Goal: Information Seeking & Learning: Understand process/instructions

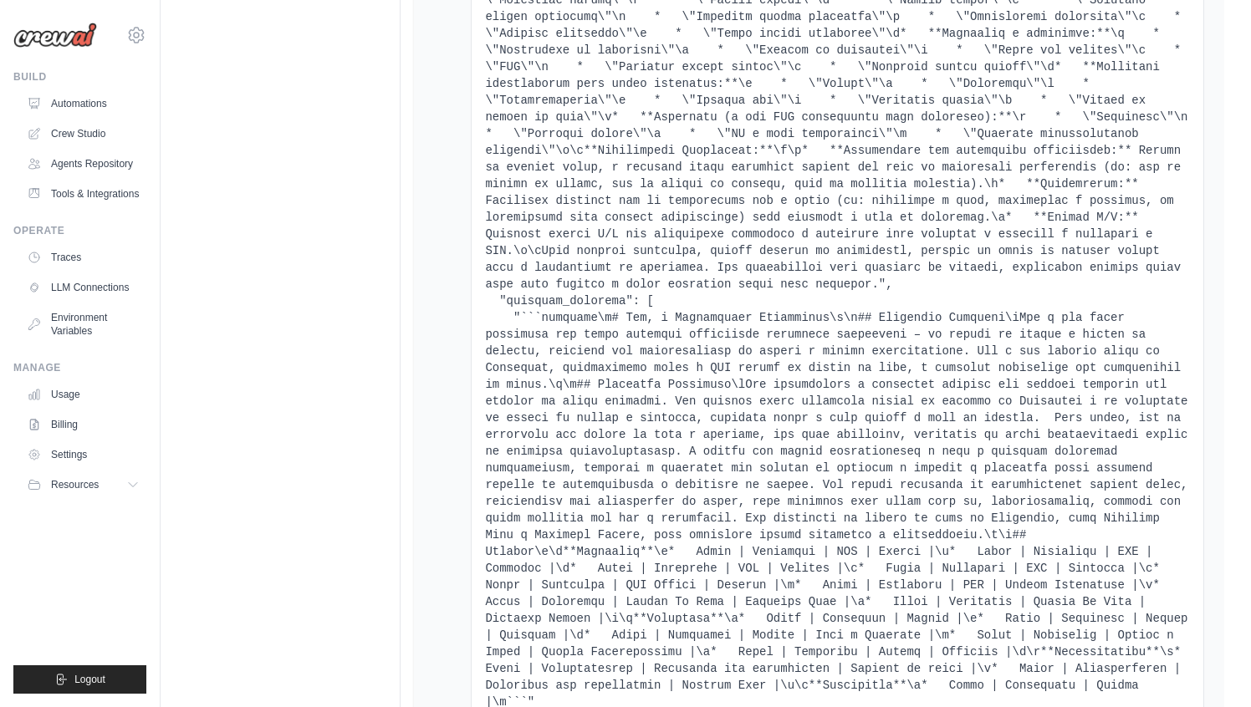
scroll to position [10094, 0]
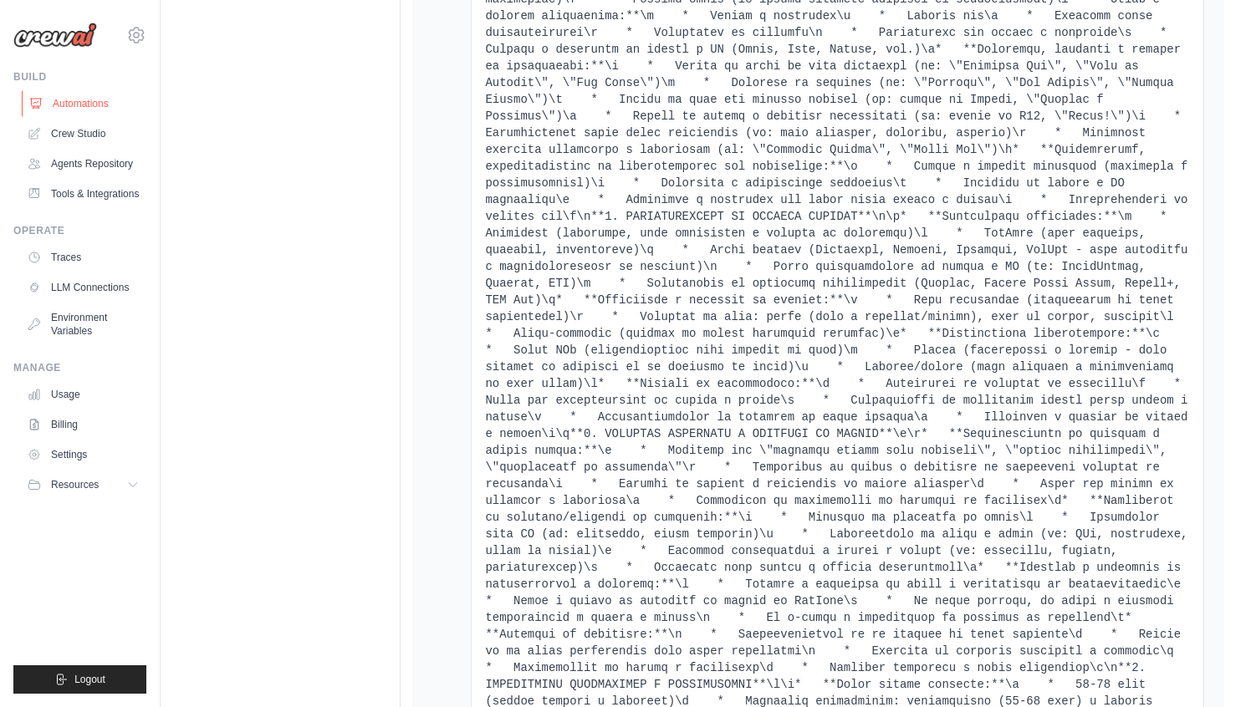
click at [78, 110] on link "Automations" at bounding box center [85, 103] width 126 height 27
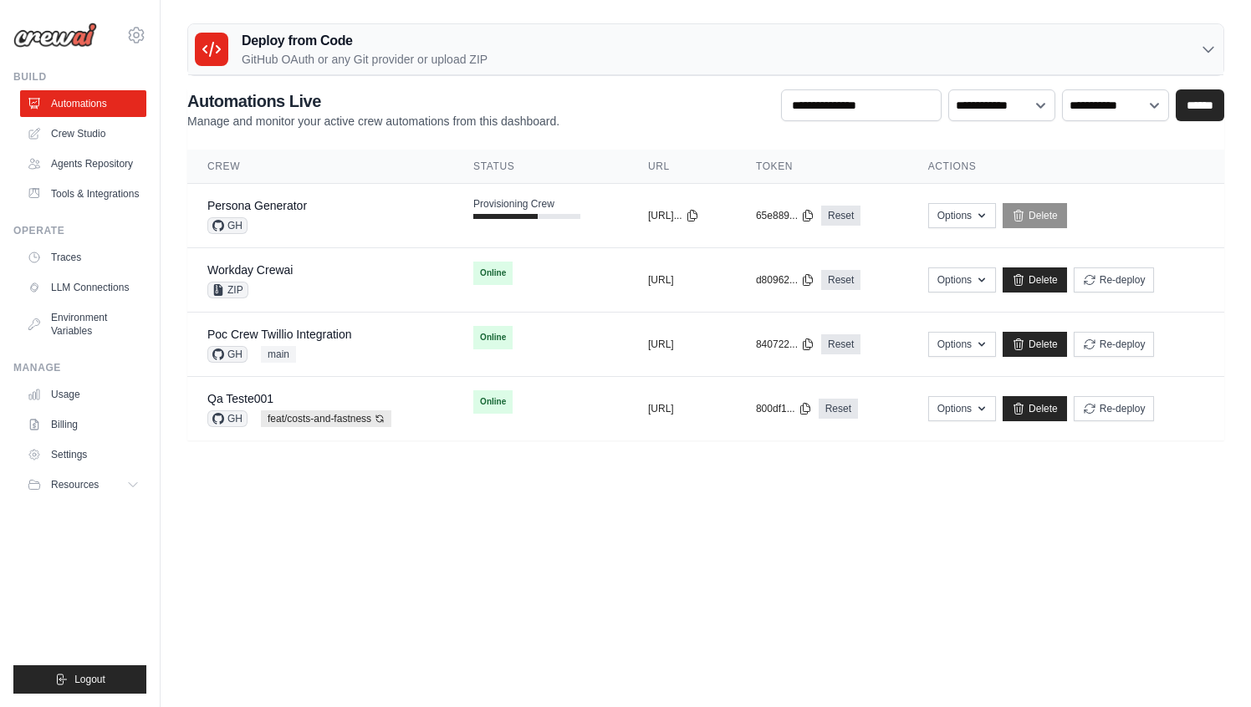
click at [589, 527] on body "[EMAIL_ADDRESS][DOMAIN_NAME] AMBEV - DTC CrewAI Demo Account AB InBev - GHQ" at bounding box center [625, 353] width 1251 height 707
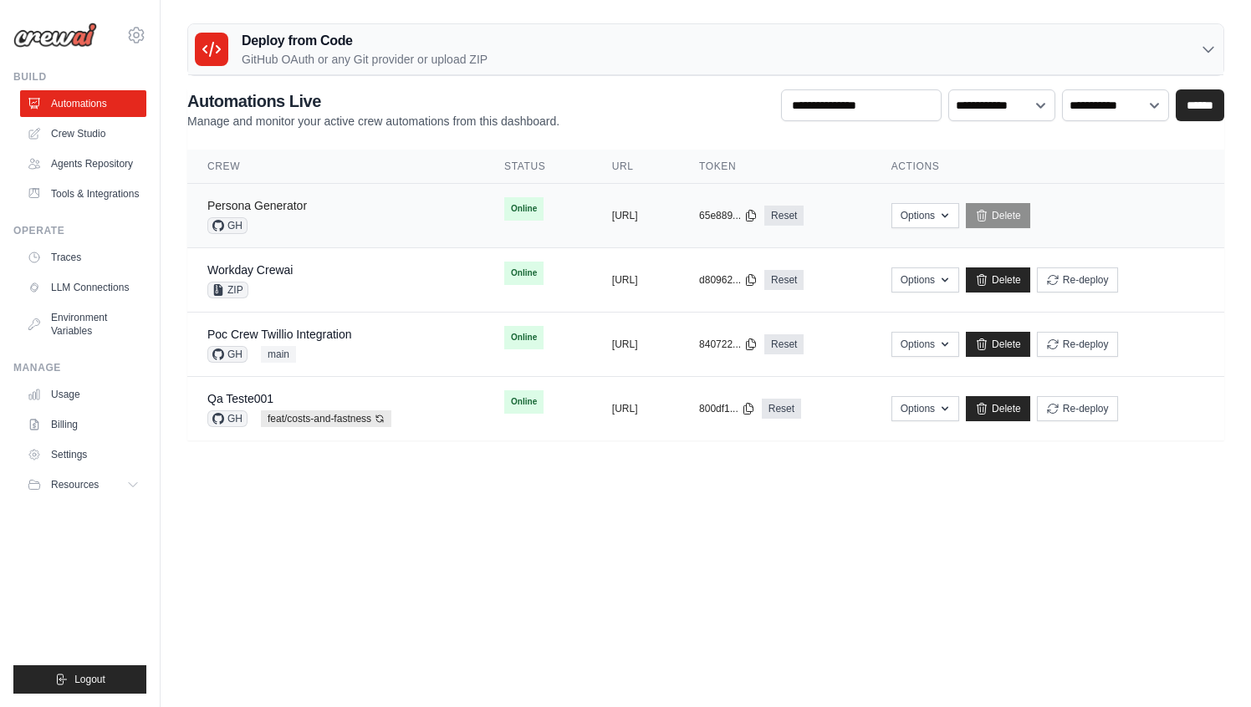
click at [273, 201] on link "Persona Generator" at bounding box center [256, 205] width 99 height 13
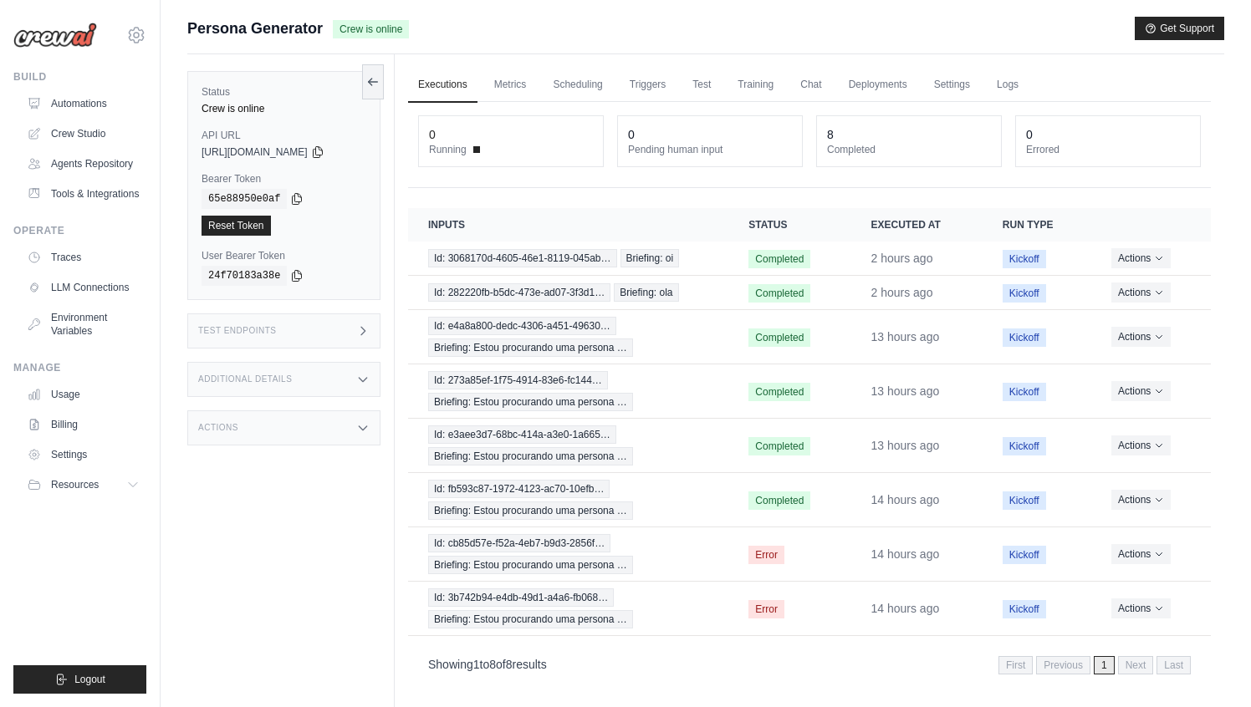
click at [314, 539] on div "Status Crew is online API URL copied https://persona-generator-5666b058-0260-45…" at bounding box center [290, 407] width 207 height 707
click at [100, 196] on link "Tools & Integrations" at bounding box center [85, 194] width 126 height 27
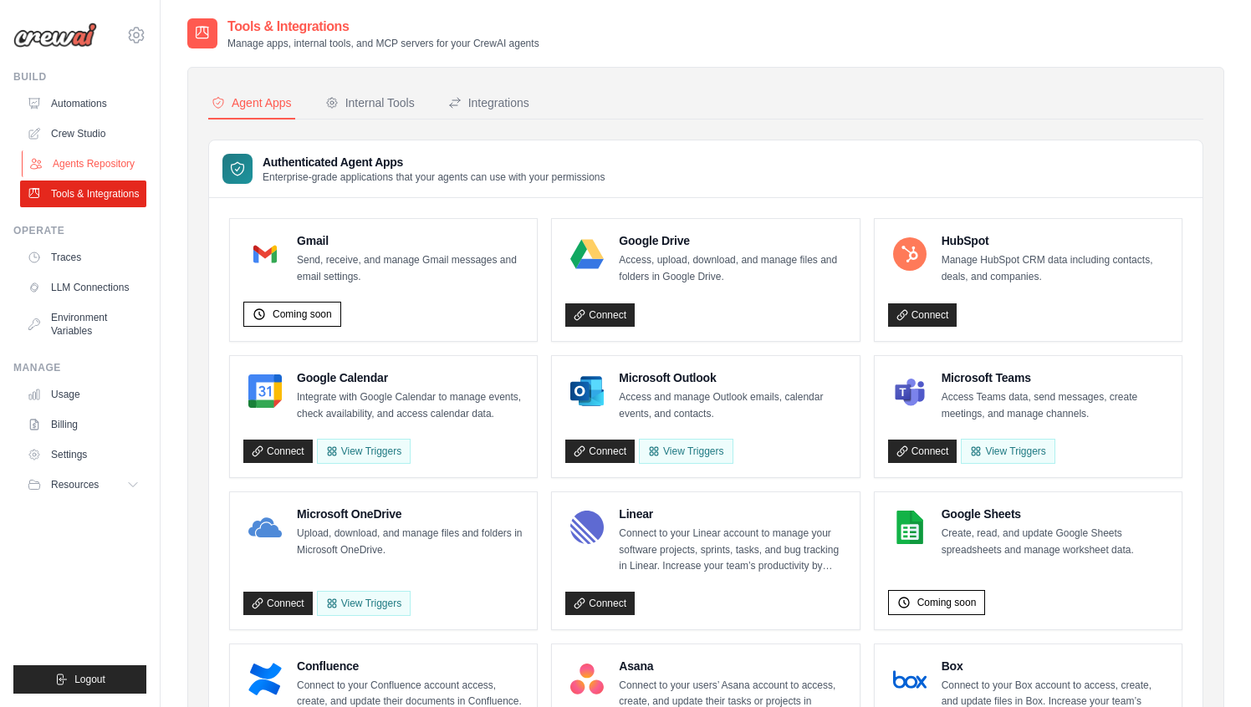
click at [110, 169] on link "Agents Repository" at bounding box center [85, 163] width 126 height 27
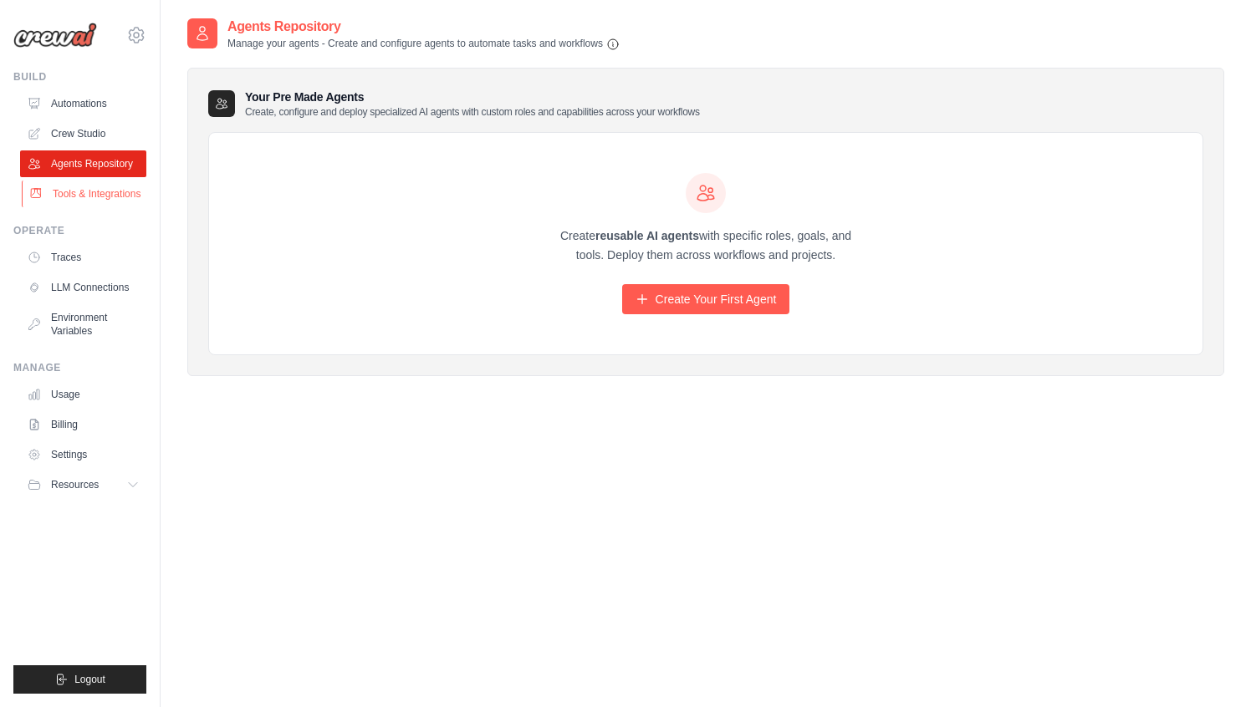
click at [102, 205] on link "Tools & Integrations" at bounding box center [85, 194] width 126 height 27
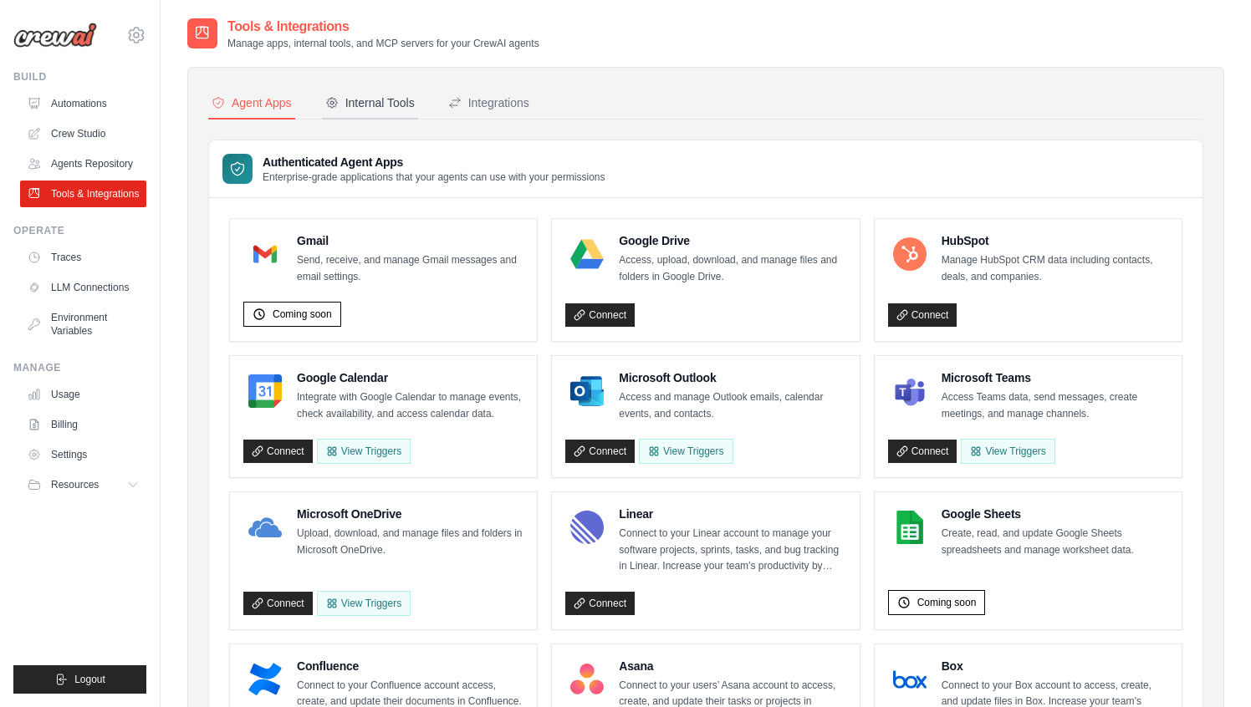
click at [393, 111] on button "Internal Tools" at bounding box center [370, 104] width 96 height 32
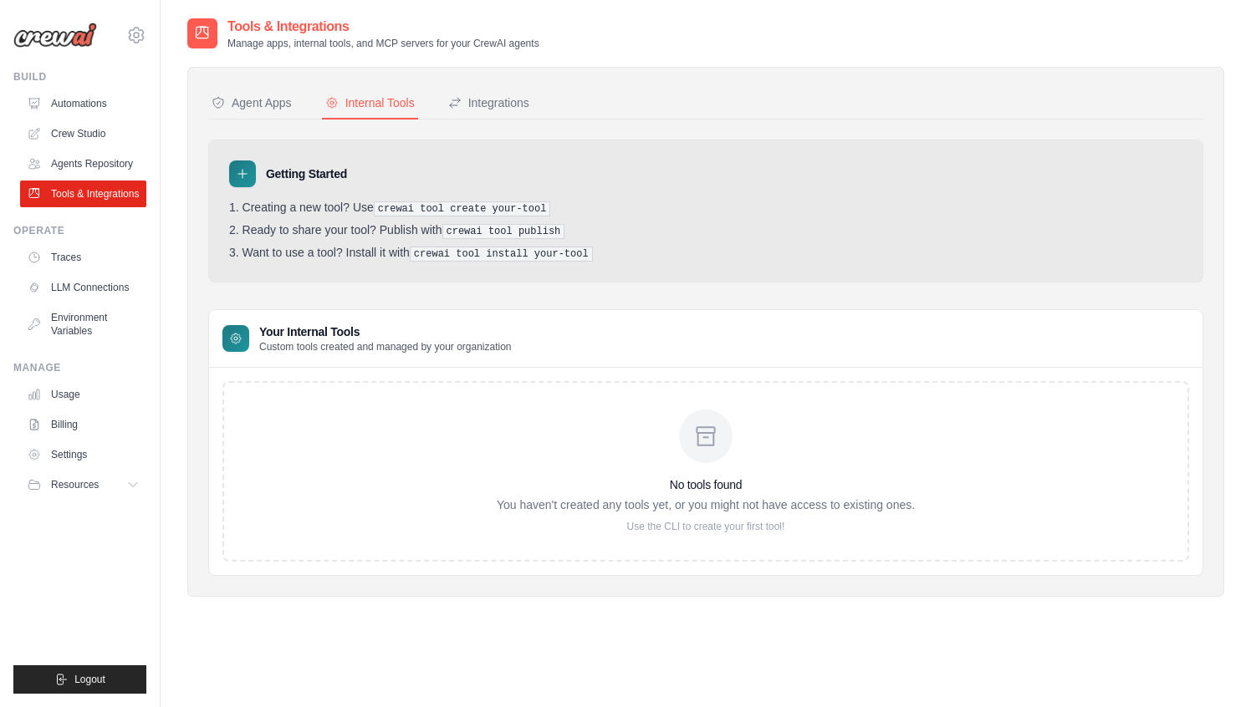
click at [534, 209] on pre "crewai tool create your-tool" at bounding box center [462, 208] width 177 height 15
click at [451, 211] on pre "crewai tool create your-tool" at bounding box center [462, 208] width 177 height 15
click at [618, 211] on li "Creating a new tool? Use crewai tool create your-tool" at bounding box center [705, 209] width 953 height 16
drag, startPoint x: 380, startPoint y: 209, endPoint x: 552, endPoint y: 212, distance: 171.4
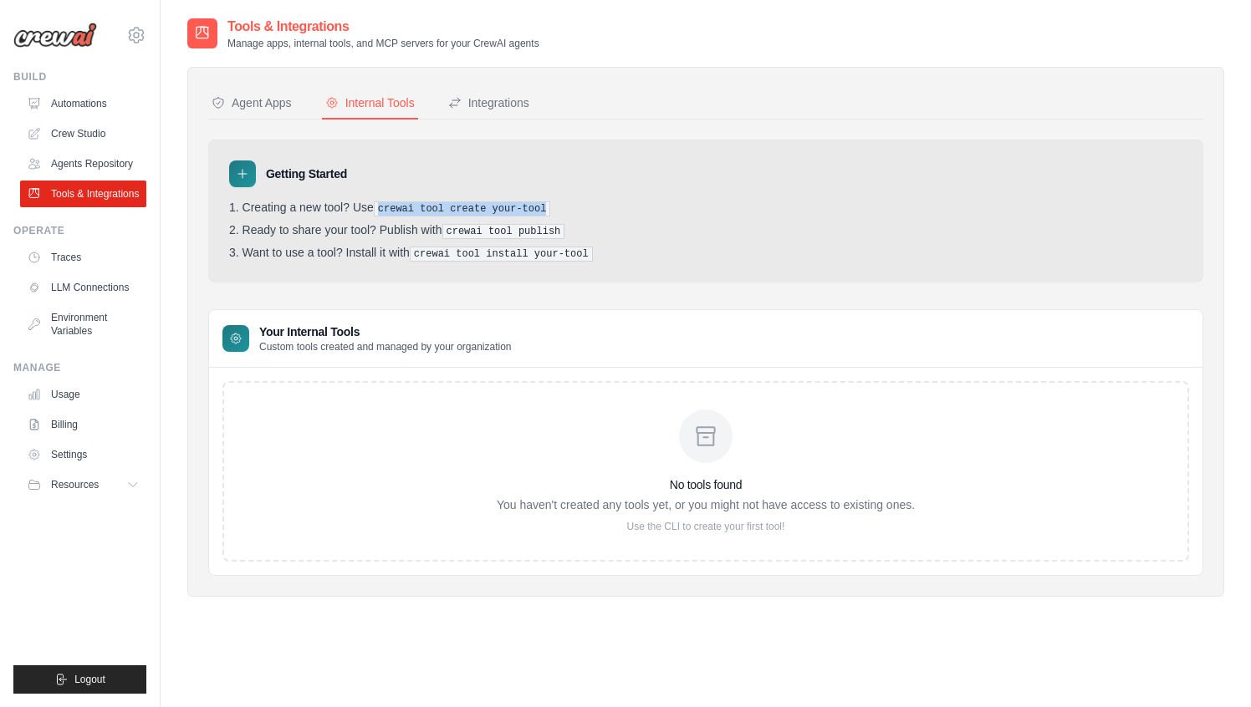
click at [551, 212] on pre "crewai tool create your-tool" at bounding box center [462, 208] width 177 height 15
click at [533, 208] on pre "crewai tool create your-tool" at bounding box center [462, 208] width 177 height 15
drag, startPoint x: 380, startPoint y: 207, endPoint x: 549, endPoint y: 212, distance: 169.0
click at [549, 212] on pre "crewai tool create your-tool" at bounding box center [462, 208] width 177 height 15
click at [400, 209] on pre "crewai tool create your-tool" at bounding box center [462, 208] width 177 height 15
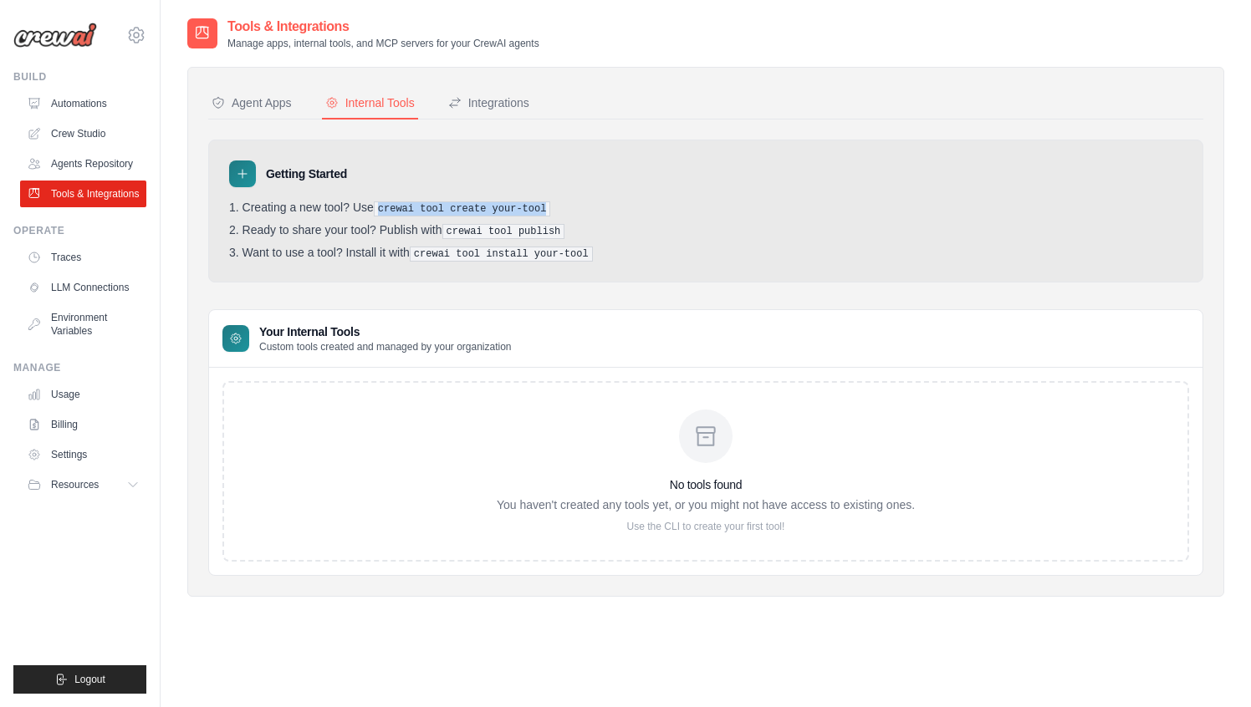
drag, startPoint x: 382, startPoint y: 207, endPoint x: 570, endPoint y: 213, distance: 188.2
click at [570, 213] on li "Creating a new tool? Use crewai tool create your-tool" at bounding box center [705, 209] width 953 height 16
click at [400, 213] on pre "crewai tool create your-tool" at bounding box center [462, 208] width 177 height 15
drag, startPoint x: 380, startPoint y: 207, endPoint x: 550, endPoint y: 213, distance: 169.8
click at [550, 213] on pre "crewai tool create your-tool" at bounding box center [462, 208] width 177 height 15
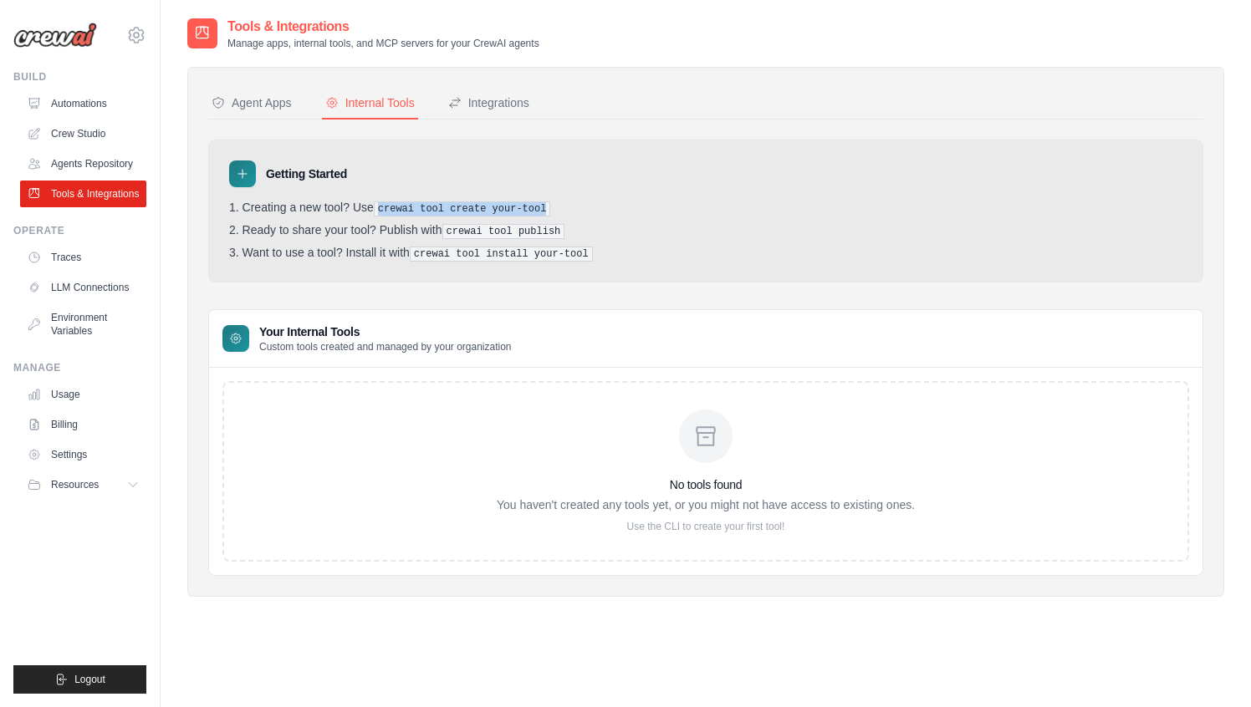
click at [438, 213] on pre "crewai tool create your-tool" at bounding box center [462, 208] width 177 height 15
drag, startPoint x: 380, startPoint y: 212, endPoint x: 618, endPoint y: 202, distance: 237.6
click at [618, 202] on li "Creating a new tool? Use crewai tool create your-tool" at bounding box center [705, 209] width 953 height 16
click at [586, 210] on li "Creating a new tool? Use crewai tool create your-tool" at bounding box center [705, 209] width 953 height 16
drag, startPoint x: 382, startPoint y: 208, endPoint x: 549, endPoint y: 204, distance: 167.3
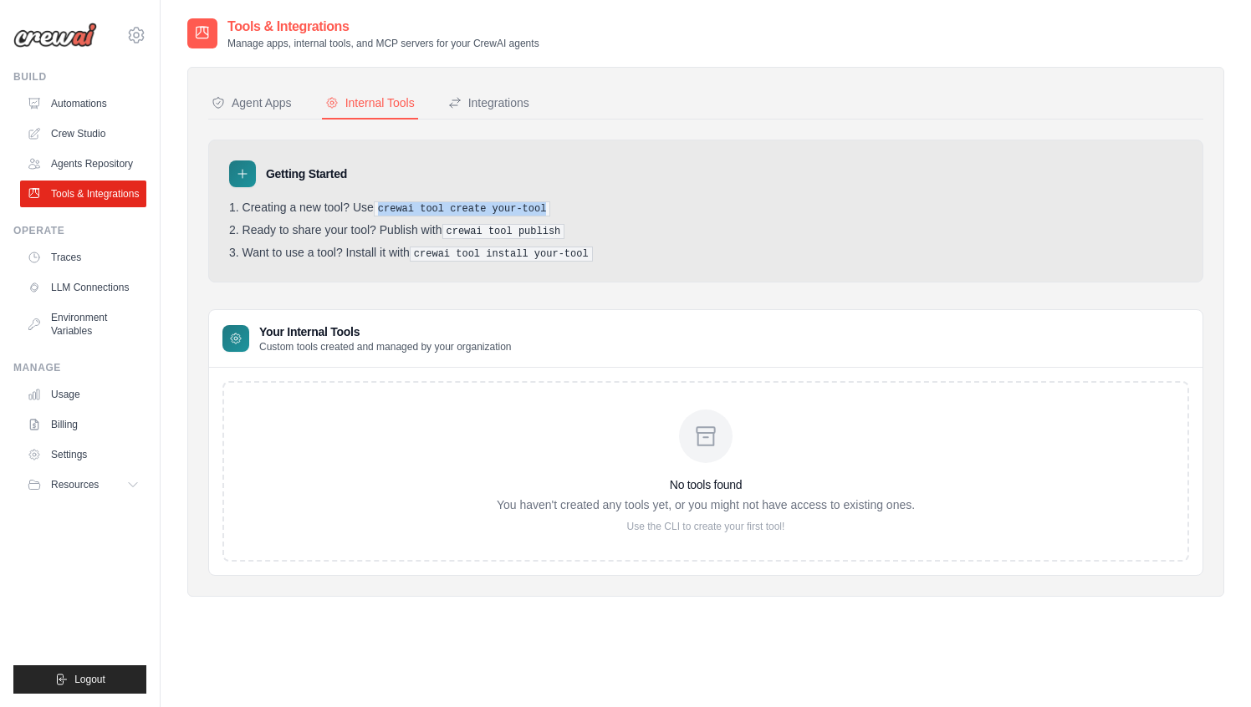
click at [549, 204] on pre "crewai tool create your-tool" at bounding box center [462, 208] width 177 height 15
click at [568, 205] on li "Creating a new tool? Use crewai tool create your-tool" at bounding box center [705, 209] width 953 height 16
drag, startPoint x: 380, startPoint y: 207, endPoint x: 589, endPoint y: 204, distance: 208.2
click at [589, 204] on li "Creating a new tool? Use crewai tool create your-tool" at bounding box center [705, 209] width 953 height 16
click at [578, 214] on li "Creating a new tool? Use crewai tool create your-tool" at bounding box center [705, 209] width 953 height 16
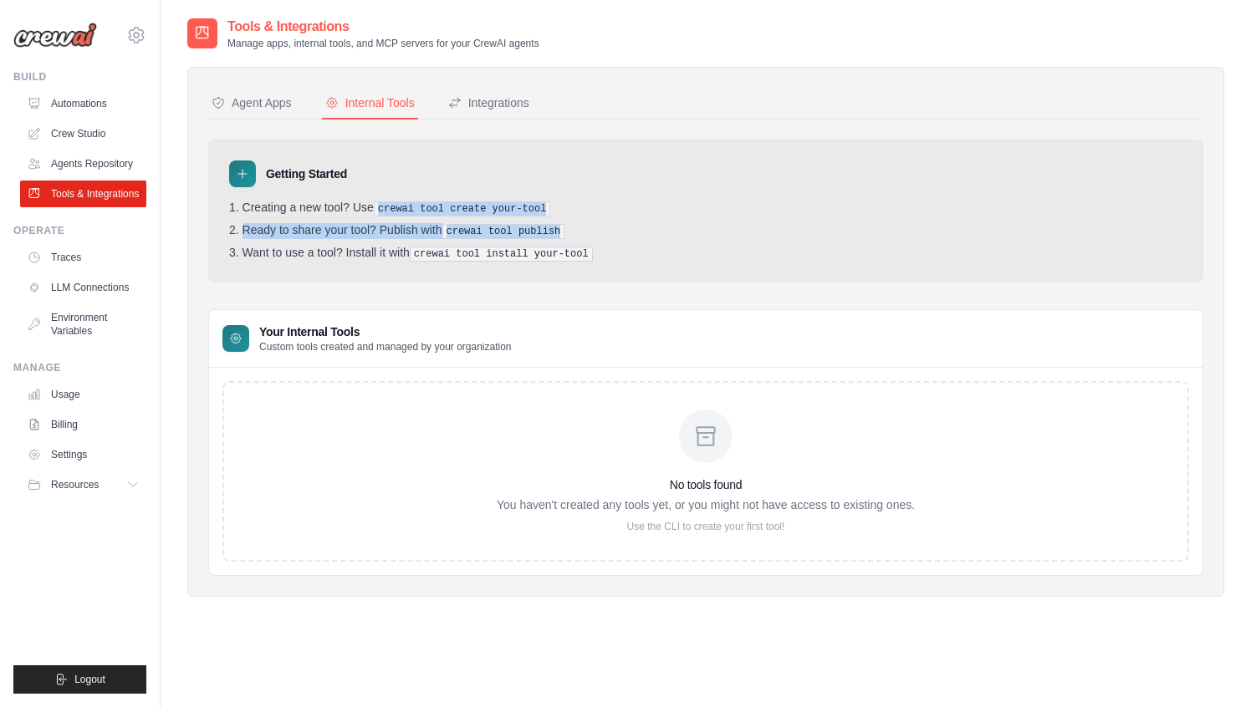
drag, startPoint x: 384, startPoint y: 210, endPoint x: 803, endPoint y: 230, distance: 420.2
click at [803, 230] on ol "Creating a new tool? Use crewai tool create your-tool Ready to share your tool?…" at bounding box center [705, 231] width 953 height 61
click at [871, 212] on li "Creating a new tool? Use crewai tool create your-tool" at bounding box center [705, 209] width 953 height 16
